Goal: Task Accomplishment & Management: Use online tool/utility

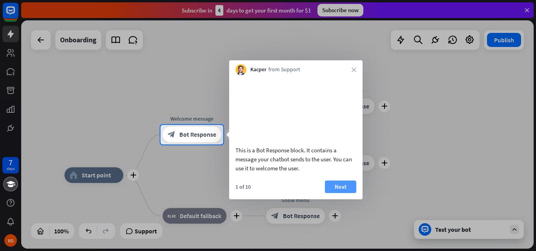
click at [343, 190] on div "This is a Bot Response block. It contains a message your chatbot sends to the u…" at bounding box center [295, 137] width 133 height 124
click at [344, 193] on button "Next" at bounding box center [340, 187] width 31 height 13
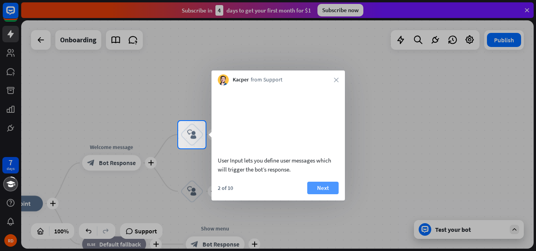
click at [326, 189] on button "Next" at bounding box center [322, 188] width 31 height 13
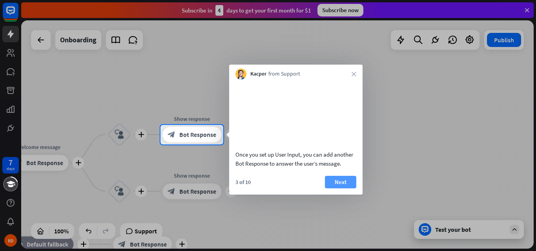
click at [334, 187] on button "Next" at bounding box center [340, 182] width 31 height 13
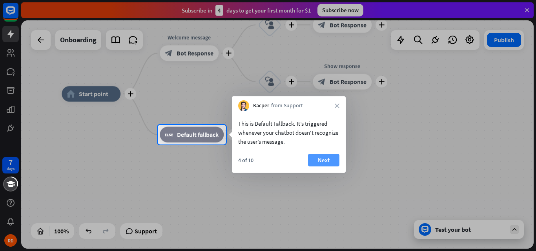
click at [333, 157] on button "Next" at bounding box center [323, 160] width 31 height 13
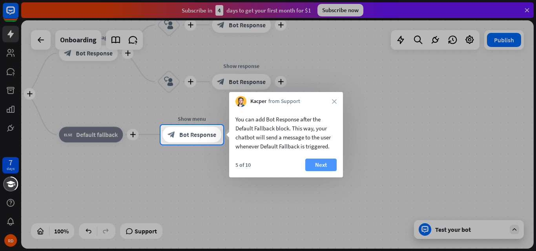
click at [323, 165] on button "Next" at bounding box center [320, 165] width 31 height 13
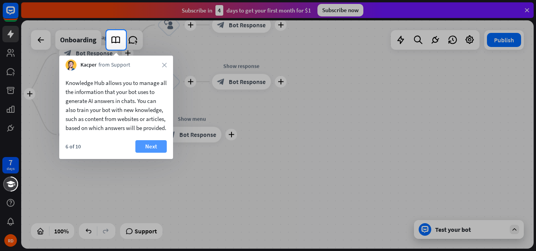
click at [154, 153] on button "Next" at bounding box center [150, 146] width 31 height 13
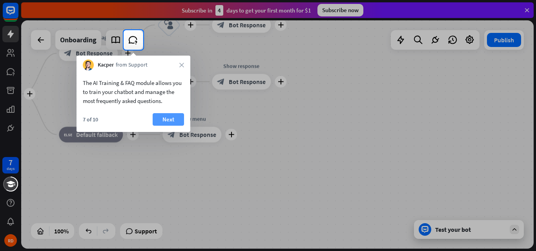
click at [163, 120] on button "Next" at bounding box center [168, 119] width 31 height 13
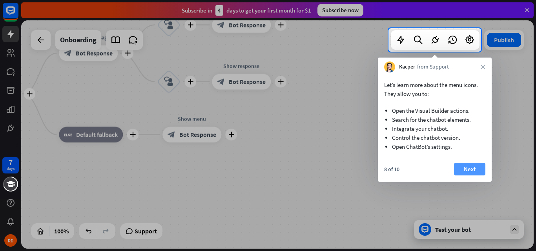
click at [479, 168] on button "Next" at bounding box center [469, 169] width 31 height 13
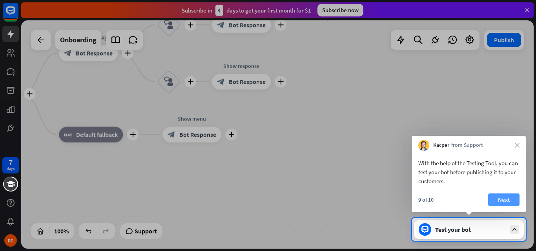
click at [510, 200] on button "Next" at bounding box center [503, 200] width 31 height 13
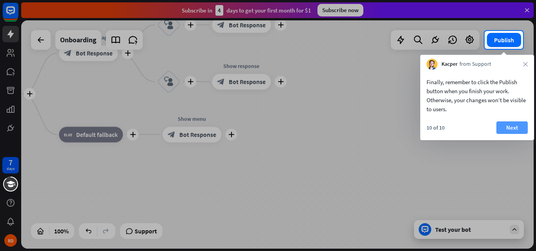
drag, startPoint x: 516, startPoint y: 125, endPoint x: 508, endPoint y: 125, distance: 7.5
click at [508, 125] on button "Next" at bounding box center [511, 128] width 31 height 13
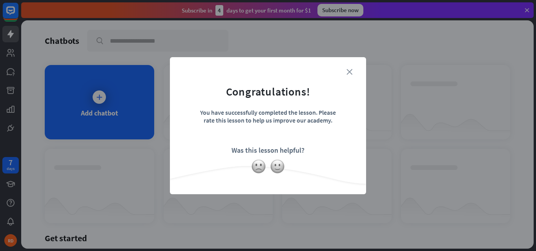
click at [350, 73] on icon "close" at bounding box center [349, 72] width 6 height 6
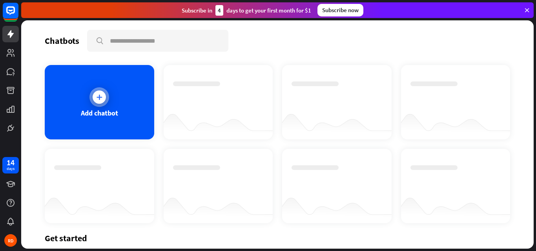
click at [96, 110] on div "Add chatbot" at bounding box center [99, 113] width 37 height 9
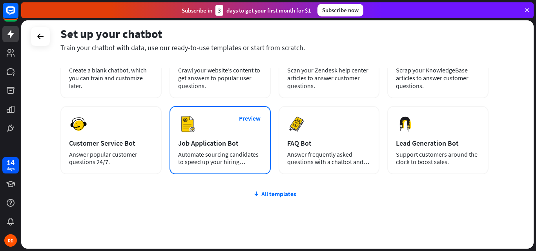
scroll to position [96, 0]
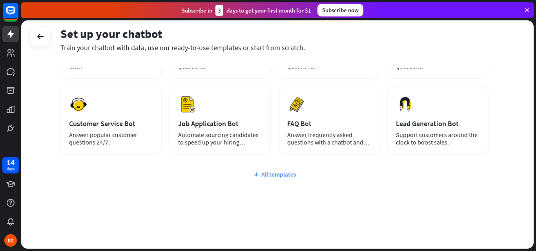
click at [276, 174] on div "All templates" at bounding box center [274, 175] width 428 height 8
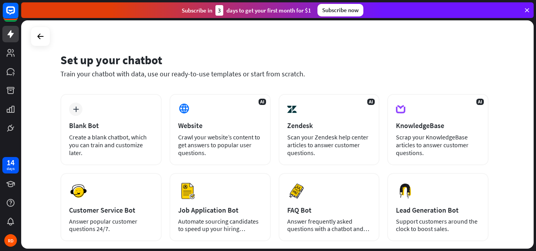
scroll to position [0, 0]
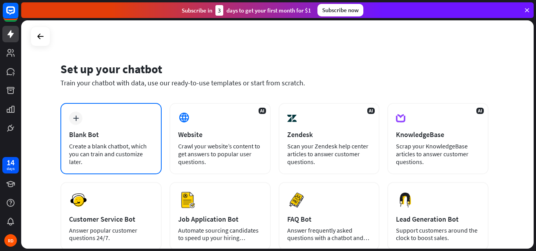
click at [94, 152] on div "Create a blank chatbot, which you can train and customize later." at bounding box center [111, 154] width 84 height 24
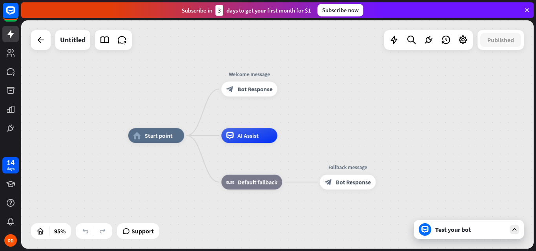
click at [446, 227] on div "Test your bot" at bounding box center [470, 230] width 71 height 8
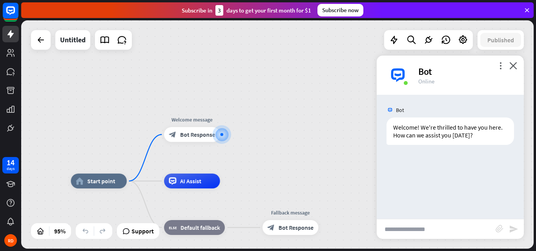
click at [409, 227] on input "text" at bounding box center [435, 230] width 119 height 20
type input "*****"
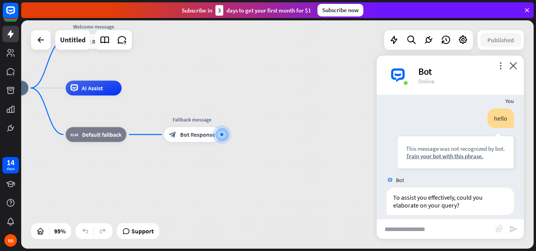
scroll to position [63, 0]
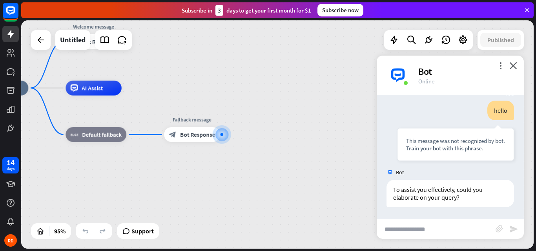
click at [407, 225] on input "text" at bounding box center [435, 230] width 119 height 20
type input "********"
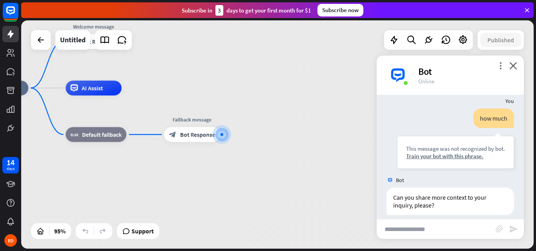
scroll to position [189, 0]
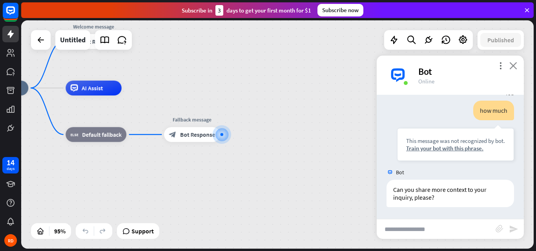
click at [513, 68] on icon "close" at bounding box center [513, 65] width 8 height 7
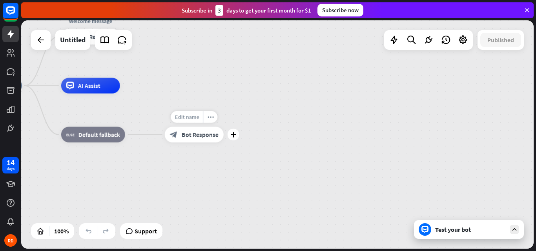
click at [185, 117] on span "Edit name" at bounding box center [186, 117] width 24 height 7
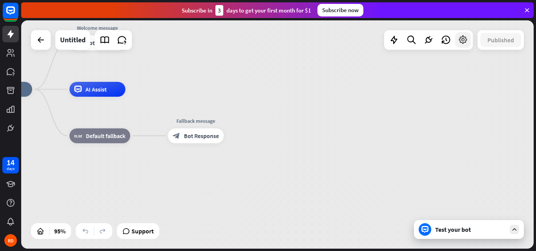
click at [463, 40] on icon at bounding box center [463, 40] width 10 height 10
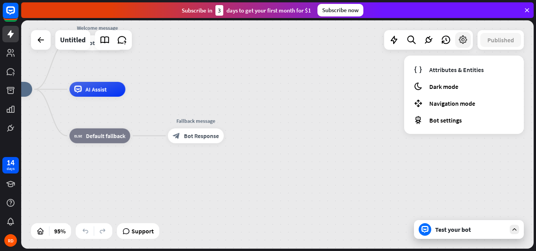
click at [463, 40] on icon at bounding box center [463, 40] width 10 height 10
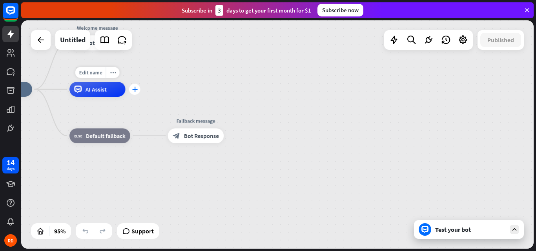
click at [134, 92] on icon "plus" at bounding box center [134, 89] width 5 height 5
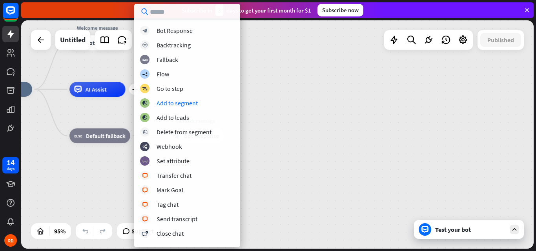
click at [279, 107] on div "home_2 Start point Welcome message block_bot_response Bot Response plus AI Assi…" at bounding box center [219, 197] width 487 height 217
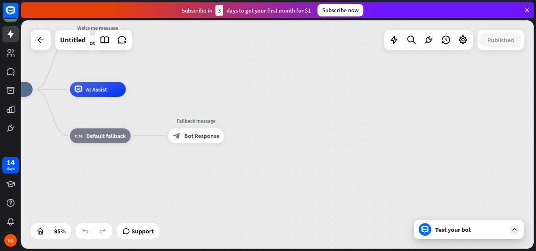
click at [445, 233] on div "Test your bot" at bounding box center [470, 230] width 71 height 8
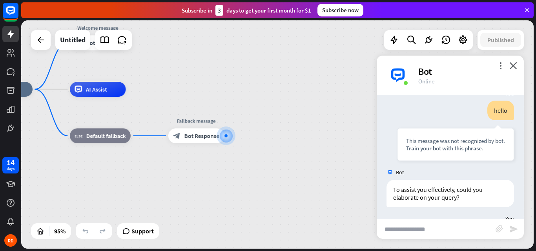
scroll to position [0, 0]
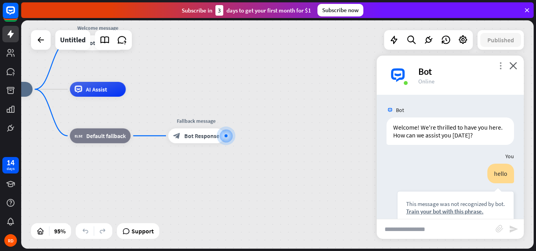
click at [500, 65] on icon "more_vert" at bounding box center [499, 65] width 7 height 7
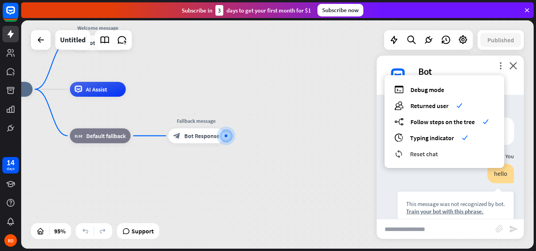
click at [425, 154] on span "Reset chat" at bounding box center [424, 154] width 28 height 8
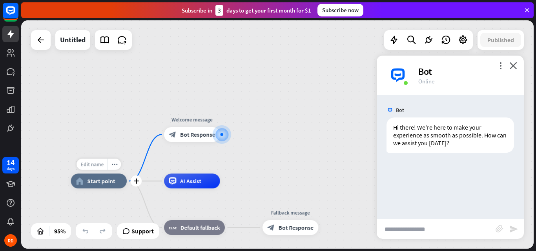
click at [95, 169] on div "Edit name" at bounding box center [91, 164] width 31 height 11
type input "**********"
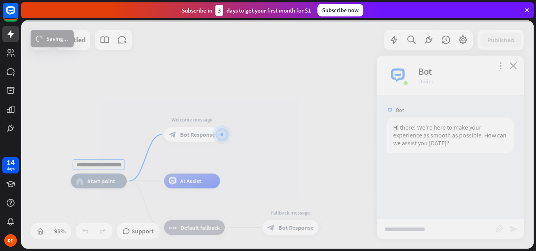
click at [172, 163] on div "**********" at bounding box center [277, 134] width 512 height 229
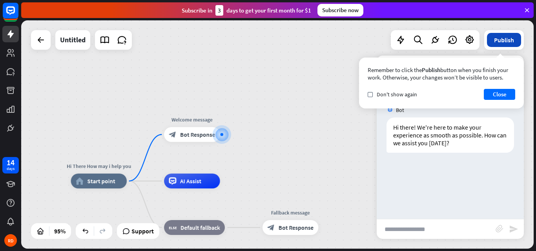
click at [502, 39] on button "Publish" at bounding box center [504, 40] width 34 height 14
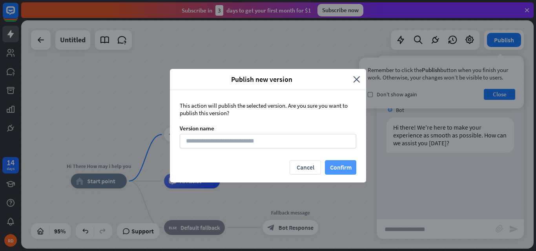
click at [336, 166] on button "Confirm" at bounding box center [340, 167] width 31 height 15
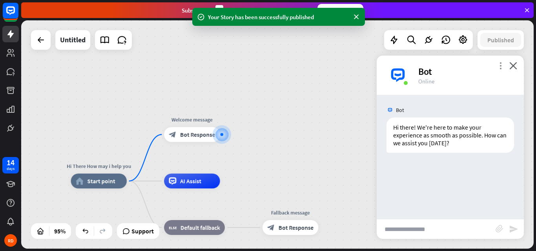
click at [501, 67] on icon "more_vert" at bounding box center [499, 65] width 7 height 7
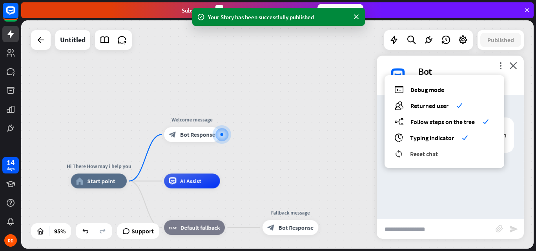
click at [426, 153] on span "Reset chat" at bounding box center [424, 154] width 28 height 8
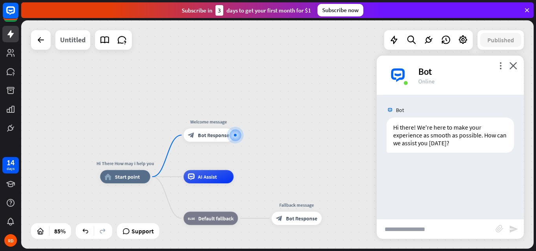
click at [80, 42] on div "Untitled" at bounding box center [72, 40] width 25 height 20
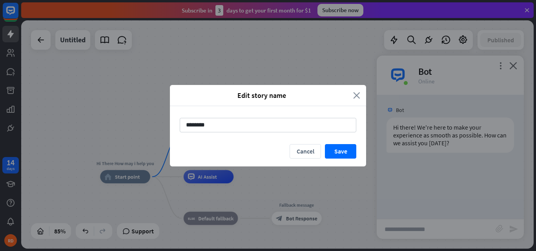
click at [357, 96] on icon "close" at bounding box center [356, 95] width 7 height 9
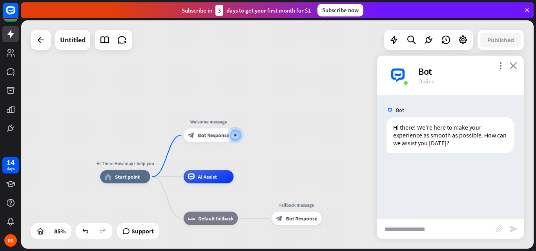
click at [514, 66] on icon "close" at bounding box center [513, 65] width 8 height 7
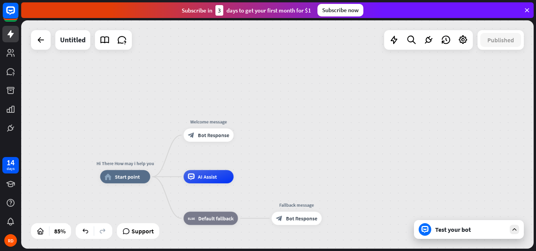
click at [517, 229] on icon at bounding box center [513, 229] width 7 height 7
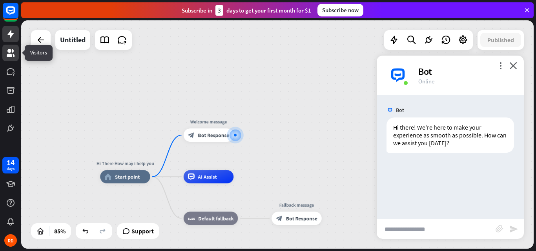
click at [9, 51] on icon at bounding box center [11, 53] width 8 height 8
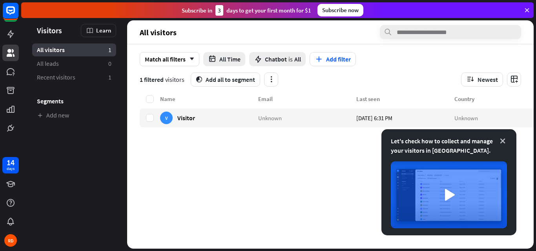
click at [503, 141] on icon at bounding box center [502, 141] width 8 height 8
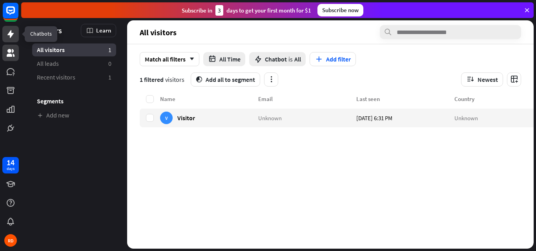
click at [8, 36] on icon at bounding box center [10, 33] width 9 height 9
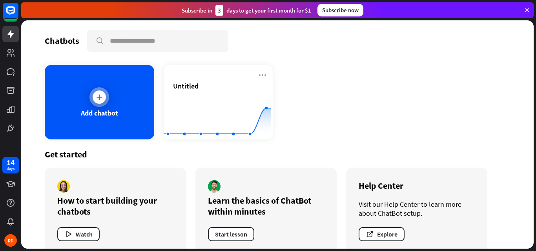
click at [91, 109] on div "Add chatbot" at bounding box center [99, 113] width 37 height 9
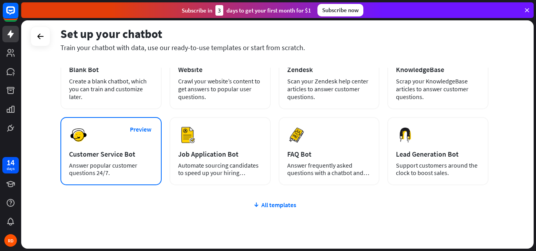
scroll to position [78, 0]
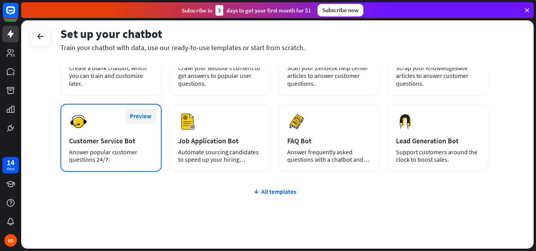
click at [141, 120] on button "Preview" at bounding box center [140, 116] width 31 height 15
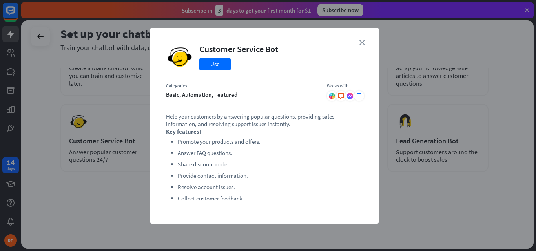
click at [363, 44] on icon "close" at bounding box center [362, 43] width 6 height 6
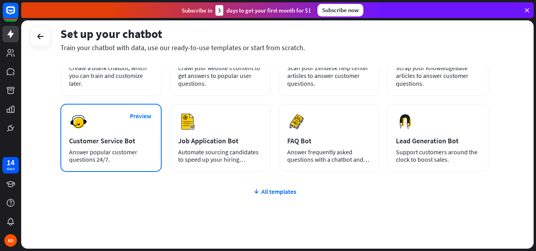
click at [141, 128] on div "Preview Customer Service Bot Answer popular customer questions 24/7." at bounding box center [110, 138] width 101 height 68
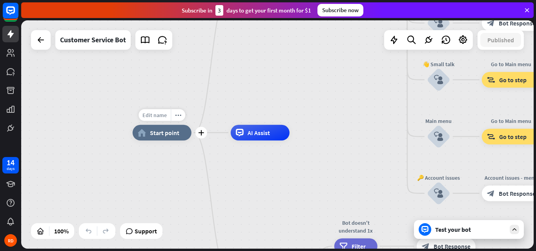
click at [163, 120] on div "Edit name" at bounding box center [154, 115] width 32 height 12
click at [163, 120] on input "text" at bounding box center [161, 115] width 55 height 11
type input "**********"
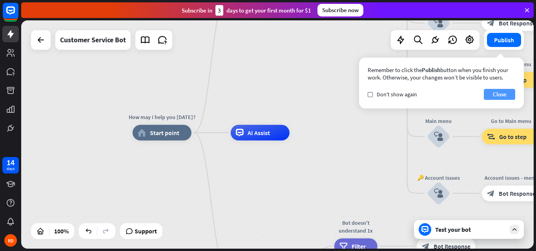
click at [491, 91] on button "Close" at bounding box center [498, 94] width 31 height 11
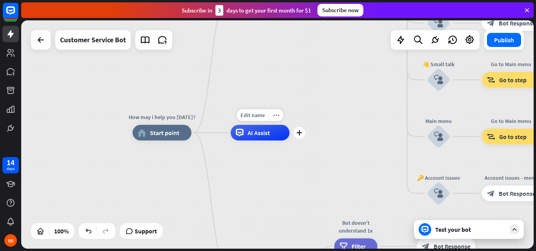
drag, startPoint x: 254, startPoint y: 138, endPoint x: 270, endPoint y: 149, distance: 19.5
click at [268, 141] on div "Edit name more_horiz plus AI Assist" at bounding box center [260, 133] width 59 height 16
click at [302, 138] on div "plus" at bounding box center [299, 133] width 12 height 12
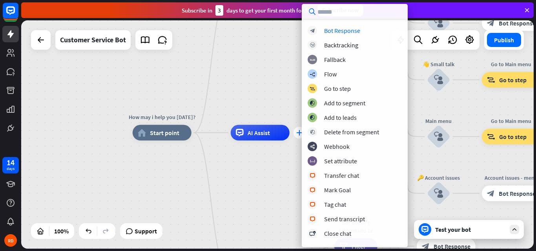
click at [302, 138] on div "block_bot_response Bot Response block_backtracking Backtracking block_fallback …" at bounding box center [355, 134] width 106 height 216
click at [336, 31] on div "Bot Response" at bounding box center [342, 31] width 36 height 8
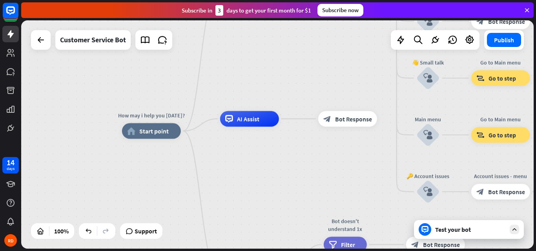
click at [503, 49] on div "Publish" at bounding box center [504, 40] width 40 height 20
click at [503, 41] on button "Publish" at bounding box center [504, 40] width 34 height 14
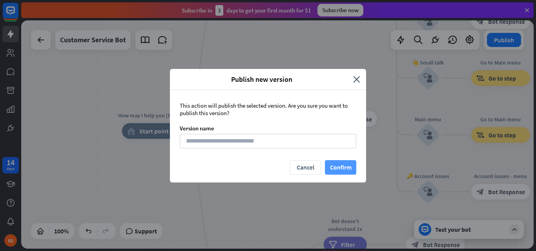
click at [338, 169] on button "Confirm" at bounding box center [340, 167] width 31 height 15
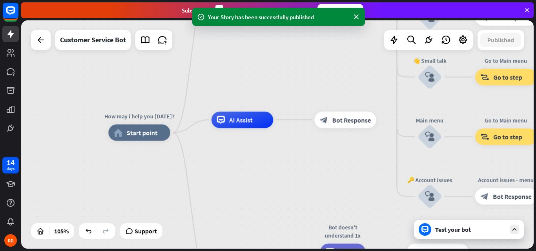
click at [453, 229] on div "Test your bot" at bounding box center [470, 230] width 71 height 8
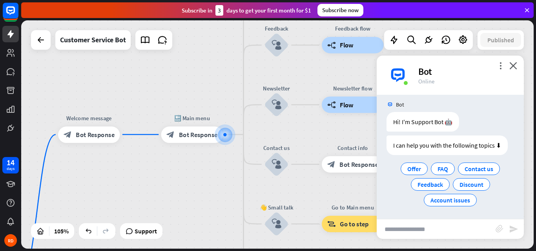
scroll to position [6, 0]
click at [465, 170] on span "Contact us" at bounding box center [478, 168] width 29 height 8
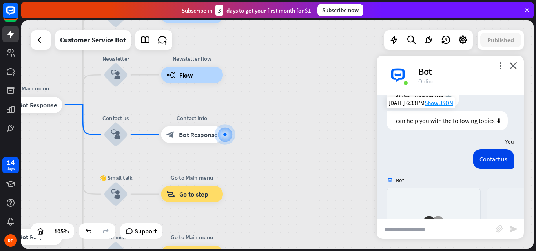
scroll to position [166, 0]
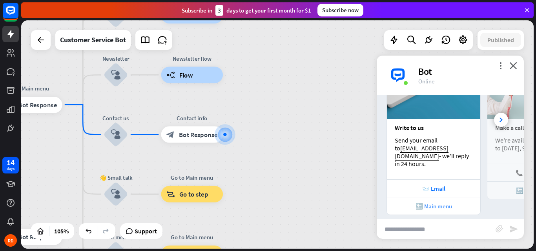
click at [438, 203] on div "🔙 Main menu" at bounding box center [433, 206] width 85 height 7
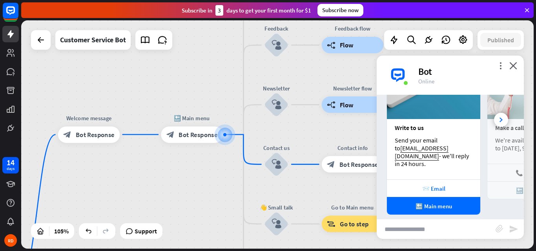
scroll to position [296, 0]
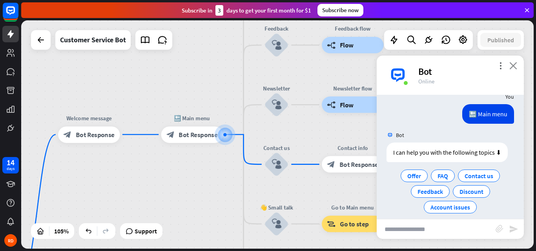
click at [513, 65] on icon "close" at bounding box center [513, 65] width 8 height 7
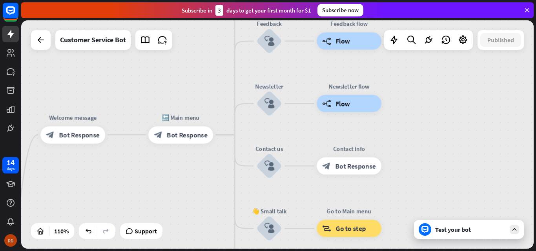
click at [9, 240] on div "RD" at bounding box center [10, 240] width 13 height 13
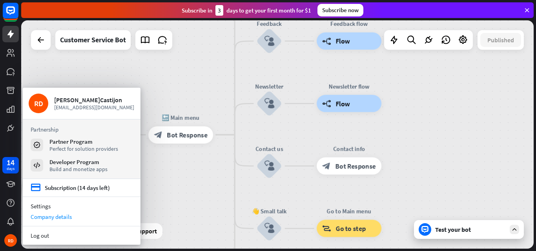
click at [40, 218] on div "Company details" at bounding box center [82, 217] width 118 height 11
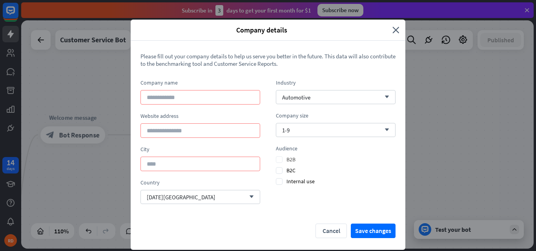
click at [278, 159] on span "B2B" at bounding box center [286, 159] width 20 height 7
click at [229, 198] on div "[DATE] Island arrow_down" at bounding box center [200, 197] width 120 height 14
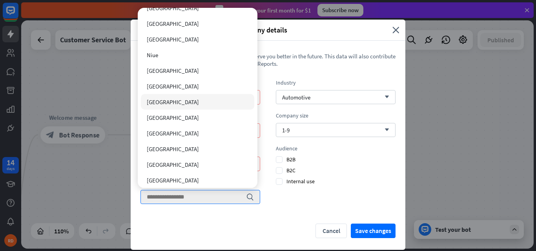
scroll to position [2705, 0]
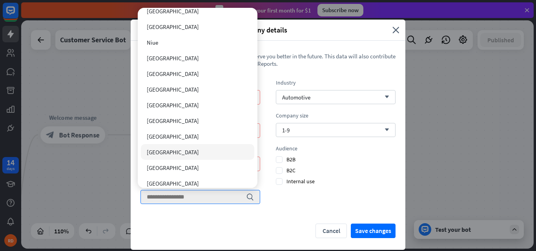
click at [171, 153] on span "[GEOGRAPHIC_DATA]" at bounding box center [173, 152] width 52 height 7
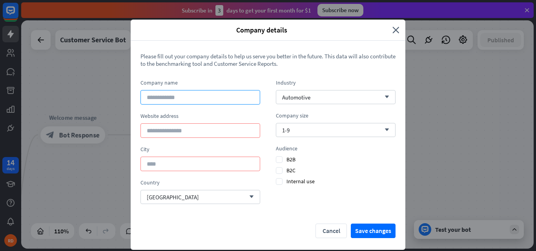
click at [185, 98] on input at bounding box center [200, 97] width 120 height 15
click at [392, 29] on icon "close" at bounding box center [395, 29] width 7 height 9
